Goal: Task Accomplishment & Management: Manage account settings

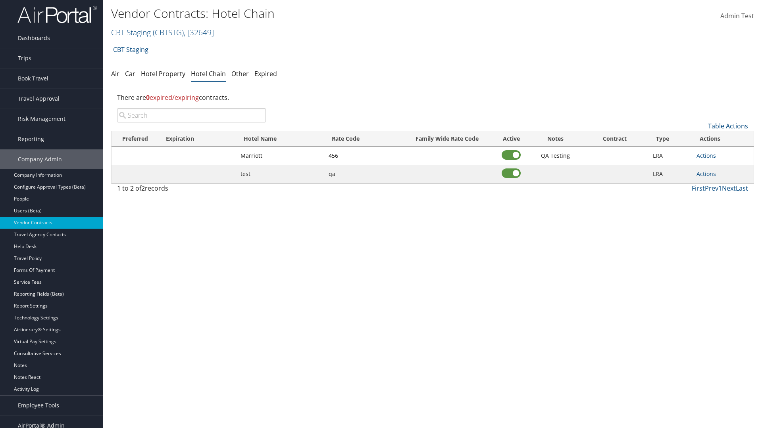
click at [191, 115] on input "search" at bounding box center [191, 115] width 149 height 14
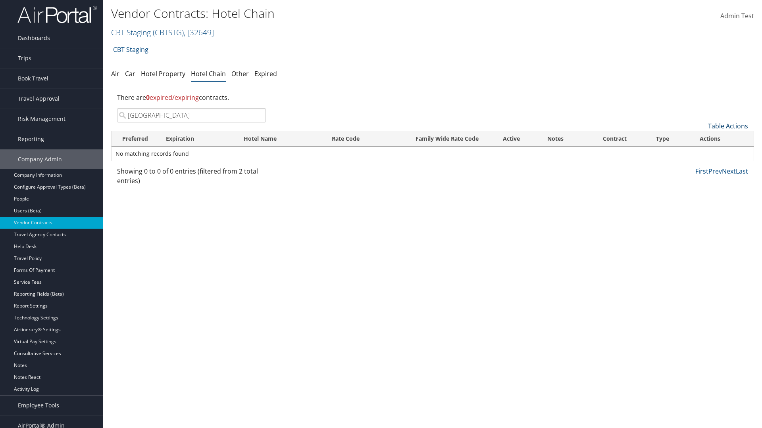
type input "[GEOGRAPHIC_DATA]"
click at [728, 126] on link "Table Actions" at bounding box center [728, 126] width 40 height 9
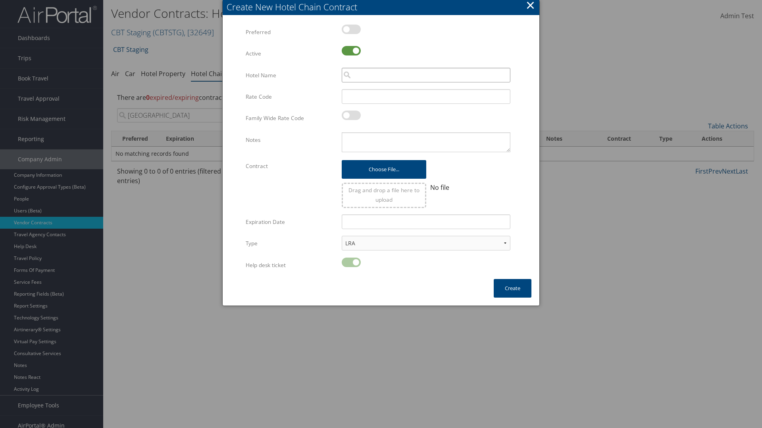
click at [426, 75] on input "search" at bounding box center [426, 75] width 169 height 15
type input "[GEOGRAPHIC_DATA]"
type input "456"
click at [512, 288] on button "Create" at bounding box center [512, 288] width 38 height 19
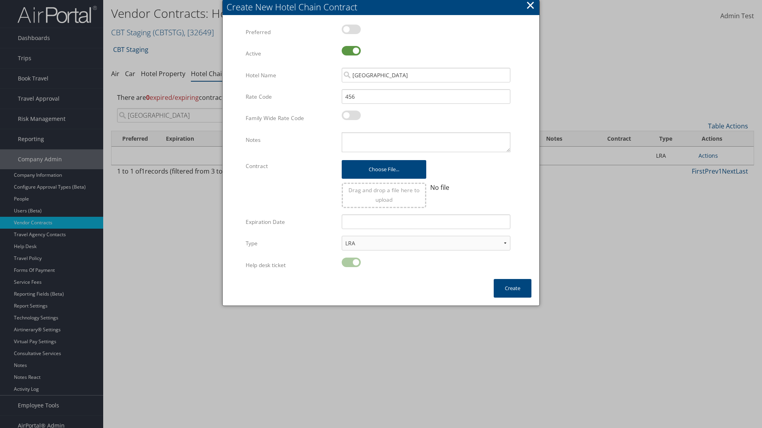
click at [191, 115] on input "[GEOGRAPHIC_DATA]" at bounding box center [191, 115] width 149 height 14
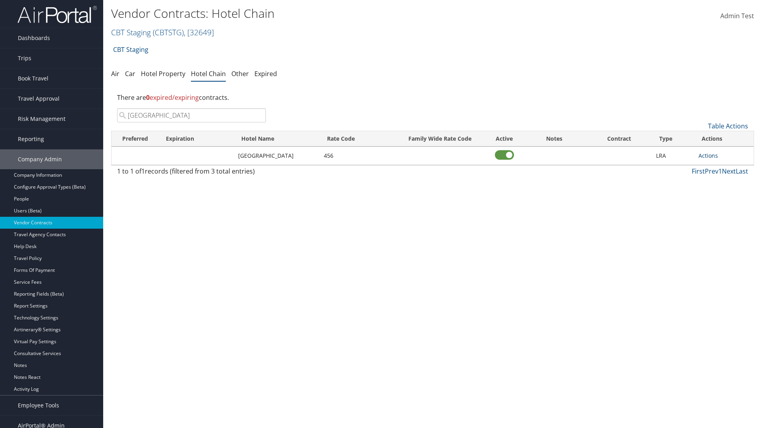
click at [708, 156] on link "Actions" at bounding box center [707, 156] width 19 height 8
click at [710, 181] on link "Delete" at bounding box center [710, 180] width 23 height 13
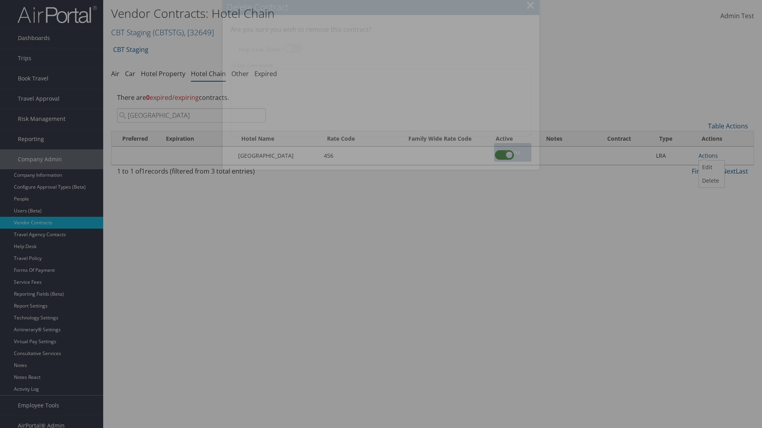
click at [513, 152] on button "Delete" at bounding box center [512, 152] width 37 height 19
